Goal: Task Accomplishment & Management: Use online tool/utility

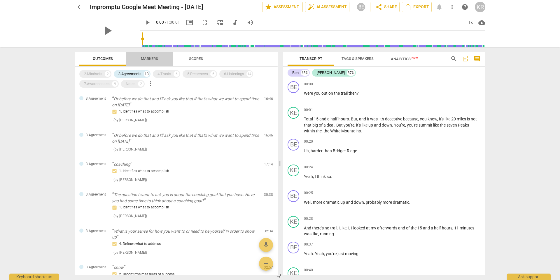
click at [147, 57] on span "Markers" at bounding box center [149, 58] width 17 height 4
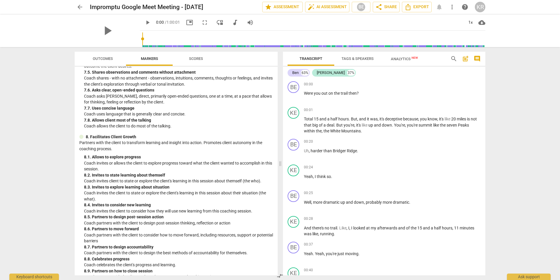
scroll to position [584, 0]
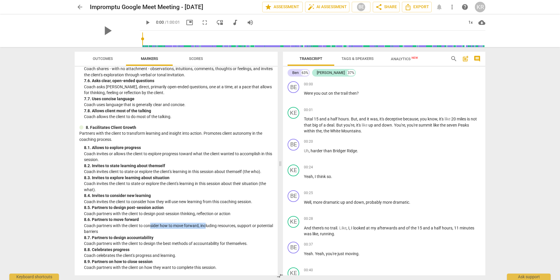
drag, startPoint x: 150, startPoint y: 225, endPoint x: 206, endPoint y: 227, distance: 56.3
click at [206, 227] on p "Coach partners with the client to consider how to move forward, including resou…" at bounding box center [178, 228] width 189 height 12
click at [146, 245] on p "Coach partners with the client to design the best methods of accountability for…" at bounding box center [178, 243] width 189 height 6
drag, startPoint x: 123, startPoint y: 244, endPoint x: 252, endPoint y: 245, distance: 129.3
click at [252, 245] on p "Coach partners with the client to design the best methods of accountability for…" at bounding box center [178, 243] width 189 height 6
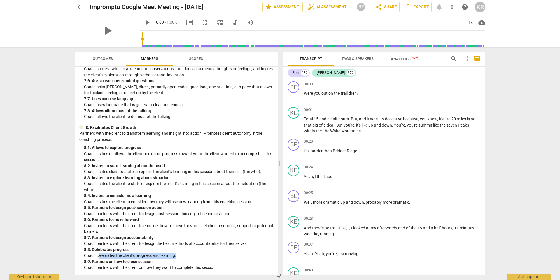
drag, startPoint x: 98, startPoint y: 256, endPoint x: 188, endPoint y: 258, distance: 89.9
click at [188, 258] on p "Coach celebrates the client's progress and learning." at bounding box center [178, 255] width 189 height 6
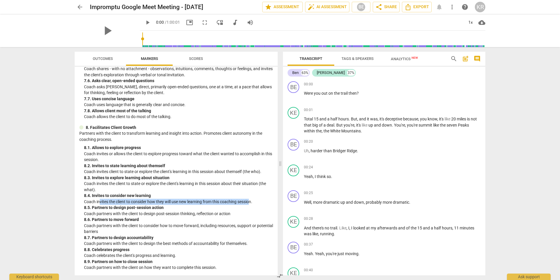
drag, startPoint x: 99, startPoint y: 201, endPoint x: 252, endPoint y: 201, distance: 153.0
click at [252, 201] on p "Coach invites the client to consider how they will use new learning from this c…" at bounding box center [178, 201] width 189 height 6
click at [205, 188] on p "Coach invites the client to state or explore the client's learning in this sess…" at bounding box center [178, 186] width 189 height 12
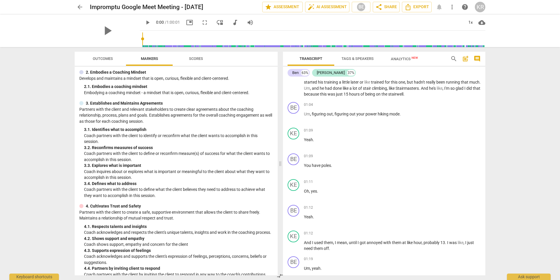
scroll to position [0, 0]
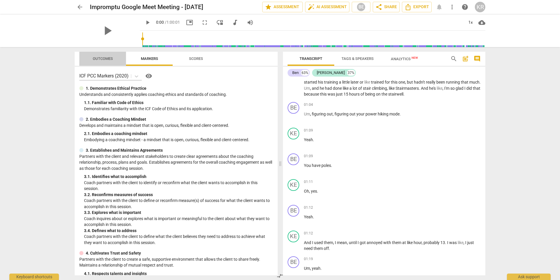
click at [102, 60] on span "Outcomes" at bounding box center [103, 58] width 20 height 4
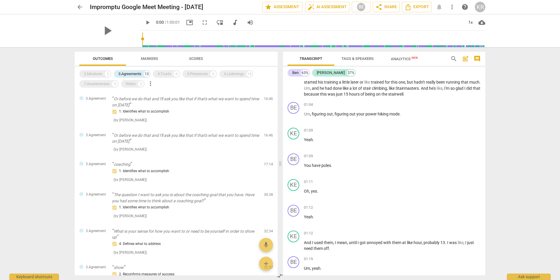
click at [198, 59] on span "Scores" at bounding box center [196, 58] width 14 height 4
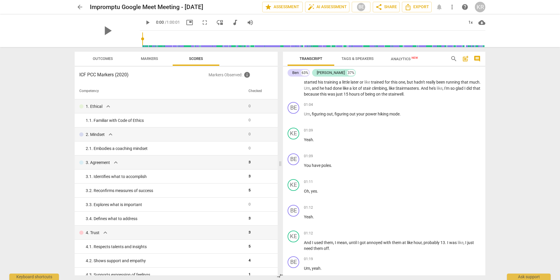
click at [101, 59] on span "Outcomes" at bounding box center [103, 58] width 20 height 4
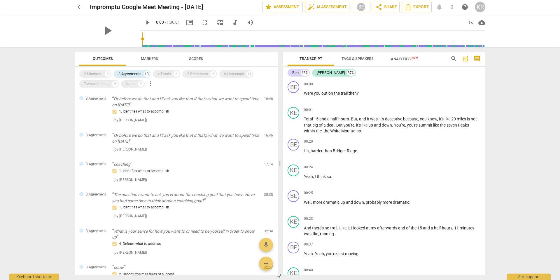
click at [151, 59] on span "Markers" at bounding box center [149, 58] width 17 height 4
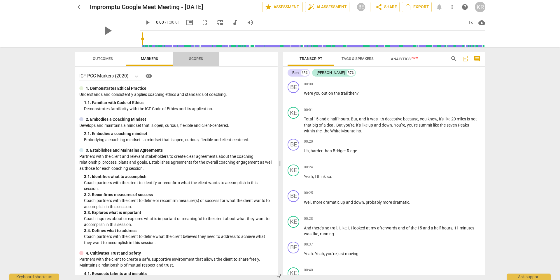
click at [194, 57] on span "Scores" at bounding box center [196, 58] width 14 height 4
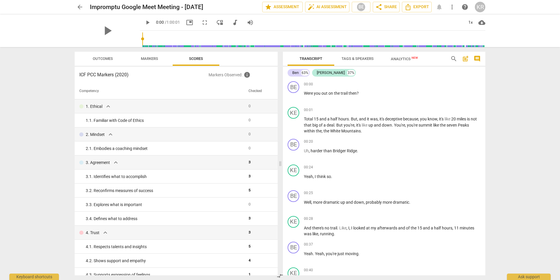
click at [147, 56] on span "Markers" at bounding box center [149, 58] width 17 height 4
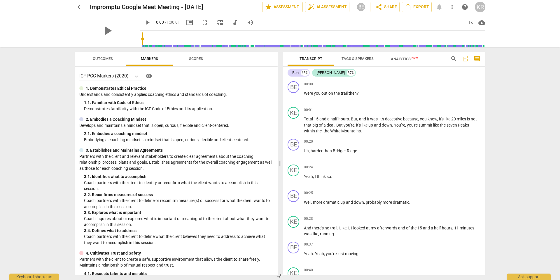
click at [151, 76] on span "visibility" at bounding box center [148, 75] width 7 height 7
click at [105, 57] on span "Outcomes" at bounding box center [103, 58] width 20 height 4
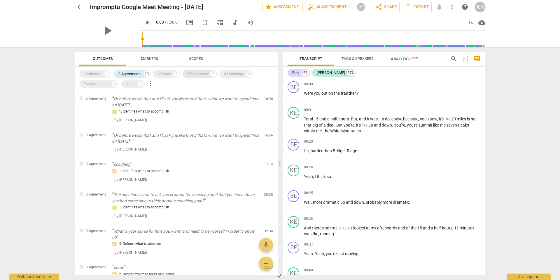
click at [205, 76] on div "5.Presences" at bounding box center [197, 74] width 21 height 6
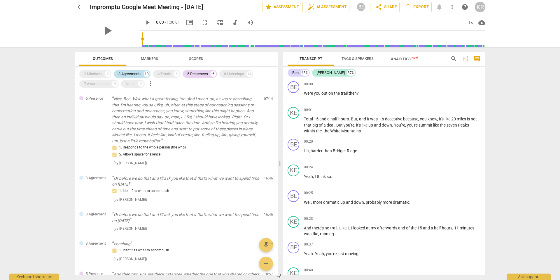
click at [139, 71] on div "3.Agreements" at bounding box center [130, 74] width 23 height 6
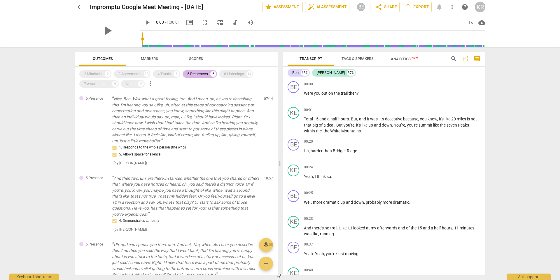
click at [203, 74] on div "5.Presences" at bounding box center [197, 74] width 21 height 6
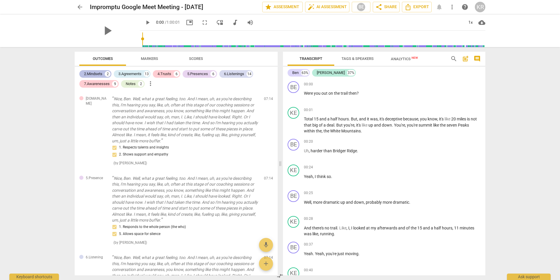
click at [95, 72] on div "2.Mindsets" at bounding box center [93, 74] width 18 height 6
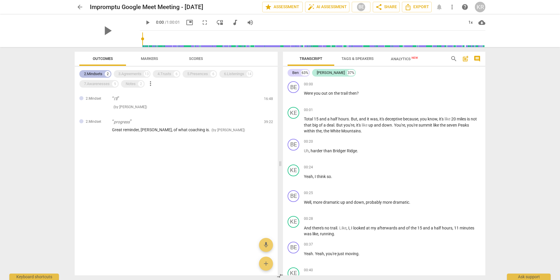
click at [95, 72] on div "2.Mindsets" at bounding box center [93, 74] width 18 height 6
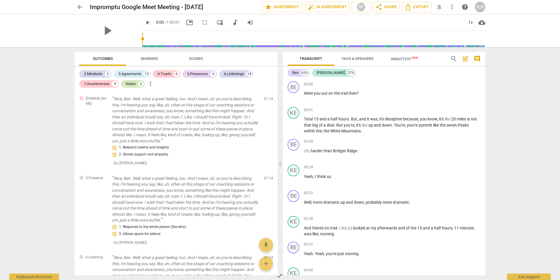
click at [131, 83] on div "Notes" at bounding box center [131, 84] width 10 height 6
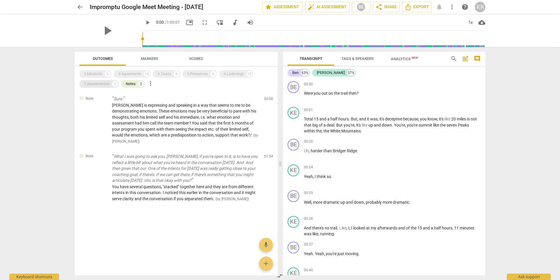
click at [105, 84] on div "7.Awarenesses" at bounding box center [97, 84] width 26 height 6
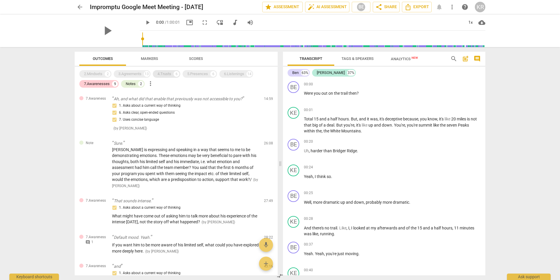
click at [168, 76] on div "4.Trusts" at bounding box center [165, 74] width 14 height 6
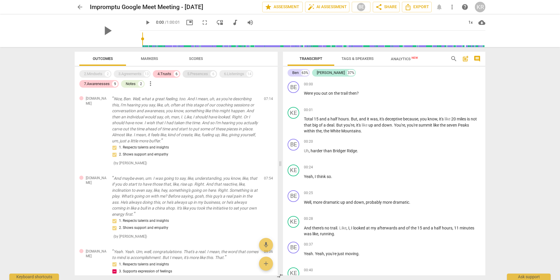
click at [202, 73] on div "5.Presences" at bounding box center [197, 74] width 21 height 6
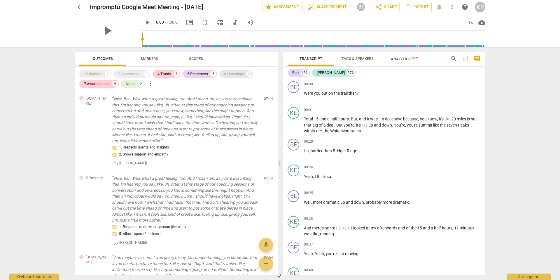
click at [236, 75] on div "6.Listenings" at bounding box center [234, 74] width 20 height 6
click at [103, 82] on div "7.Awarenesses" at bounding box center [97, 84] width 26 height 6
click at [173, 75] on div "4.Trusts 6" at bounding box center [166, 74] width 27 height 8
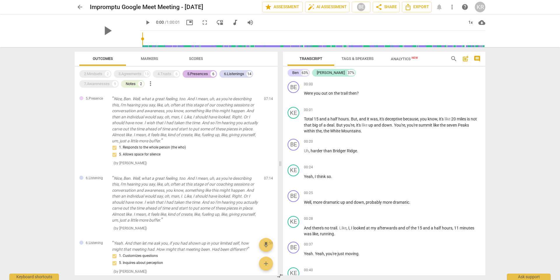
click at [200, 76] on div "5.Presences" at bounding box center [197, 74] width 21 height 6
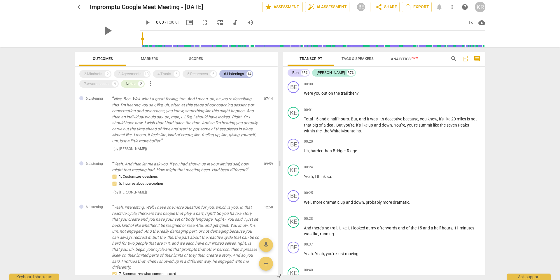
click at [234, 74] on div "6.Listenings" at bounding box center [234, 74] width 20 height 6
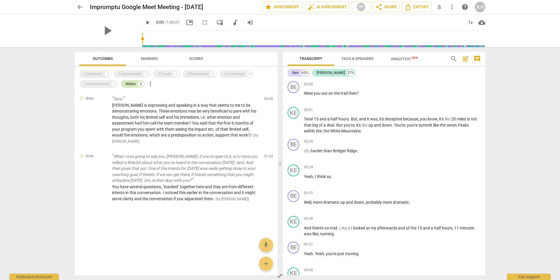
click at [135, 84] on div "Notes" at bounding box center [131, 84] width 10 height 6
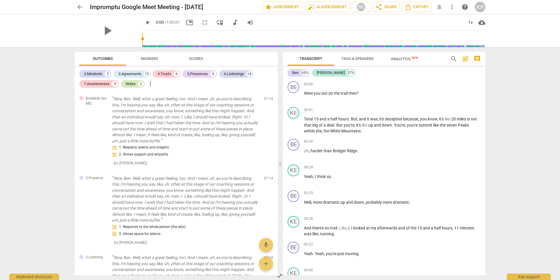
click at [135, 84] on div "Notes" at bounding box center [131, 84] width 10 height 6
